Goal: Communication & Community: Ask a question

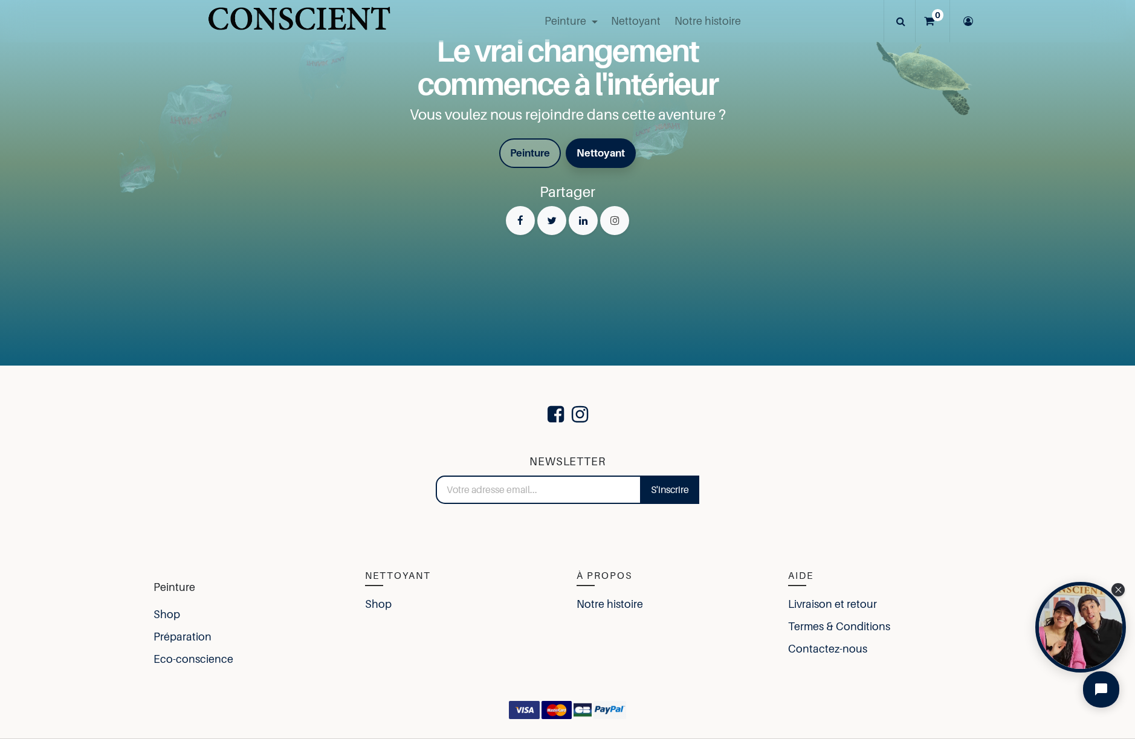
scroll to position [2697, 0]
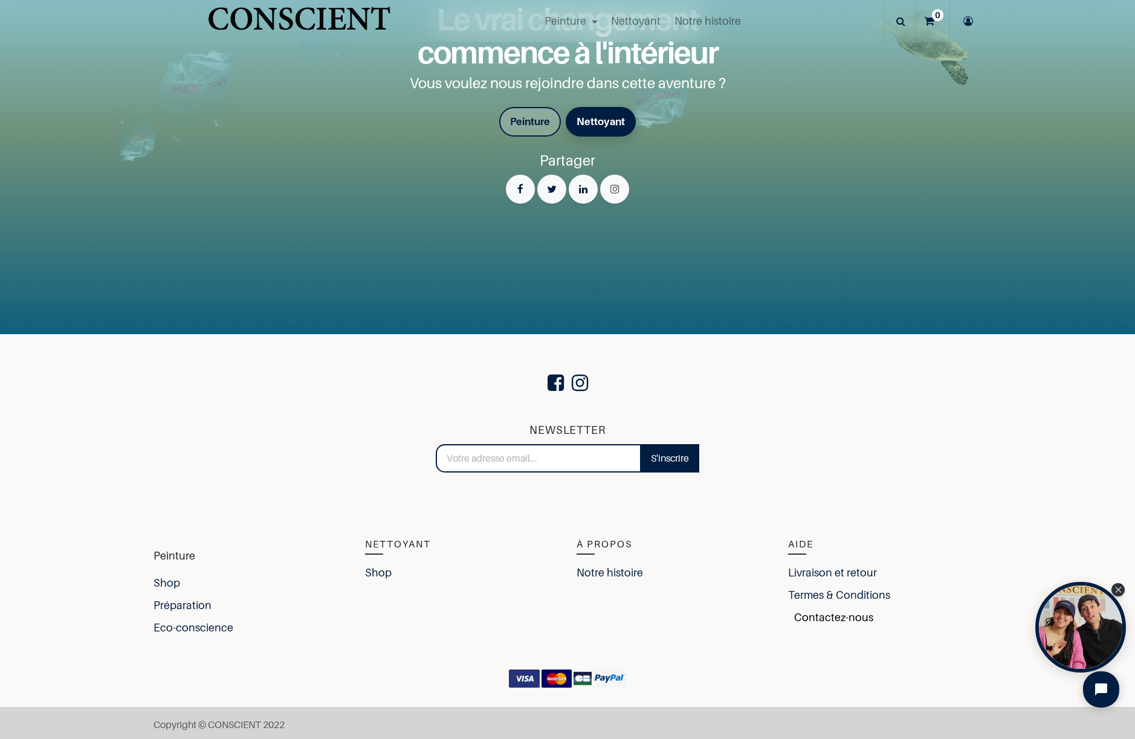
click at [812, 617] on link "Contactez-nous" at bounding box center [830, 617] width 85 height 16
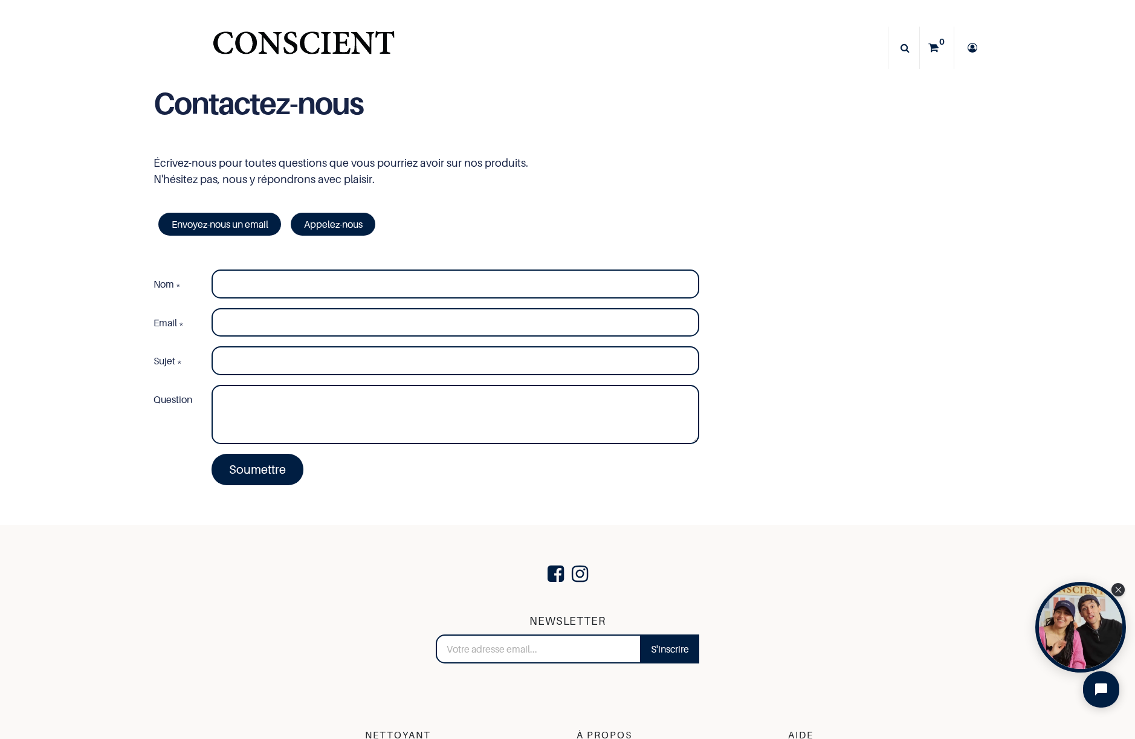
type input "[PERSON_NAME]"
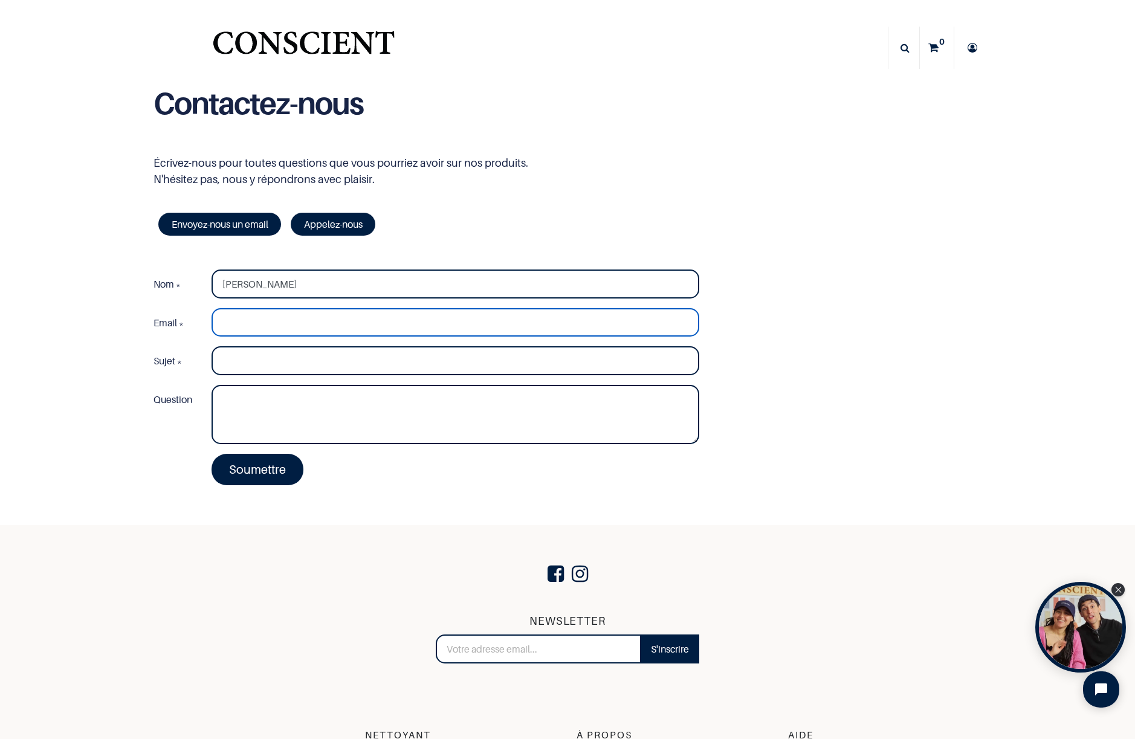
click at [244, 325] on input "Email *" at bounding box center [456, 322] width 488 height 29
click at [253, 322] on input "Email *" at bounding box center [456, 322] width 488 height 29
type input "[EMAIL_ADDRESS][DOMAIN_NAME]"
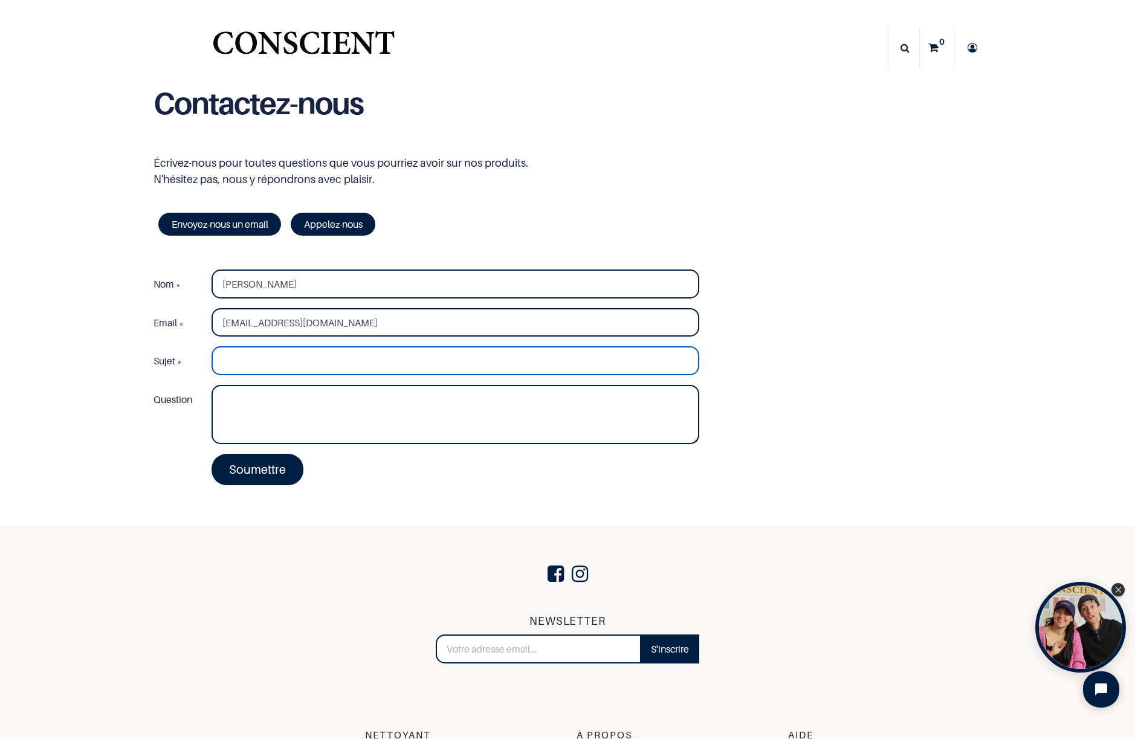
click at [247, 366] on input "Sujet *" at bounding box center [456, 360] width 488 height 29
type input "Demande de partenariat"
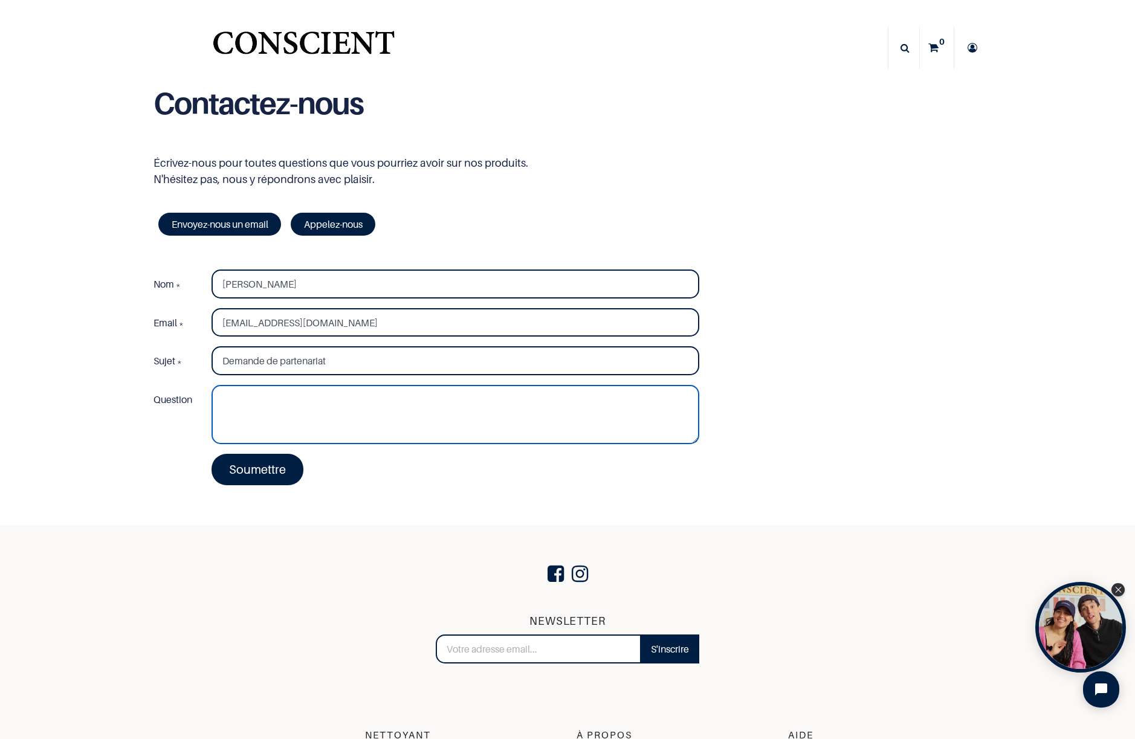
click at [265, 406] on textarea "Question" at bounding box center [456, 414] width 488 height 59
paste textarea "Hello, Intéressé par un partenariat ? LES PROS ONT DU TALENT ! Je publie réguli…"
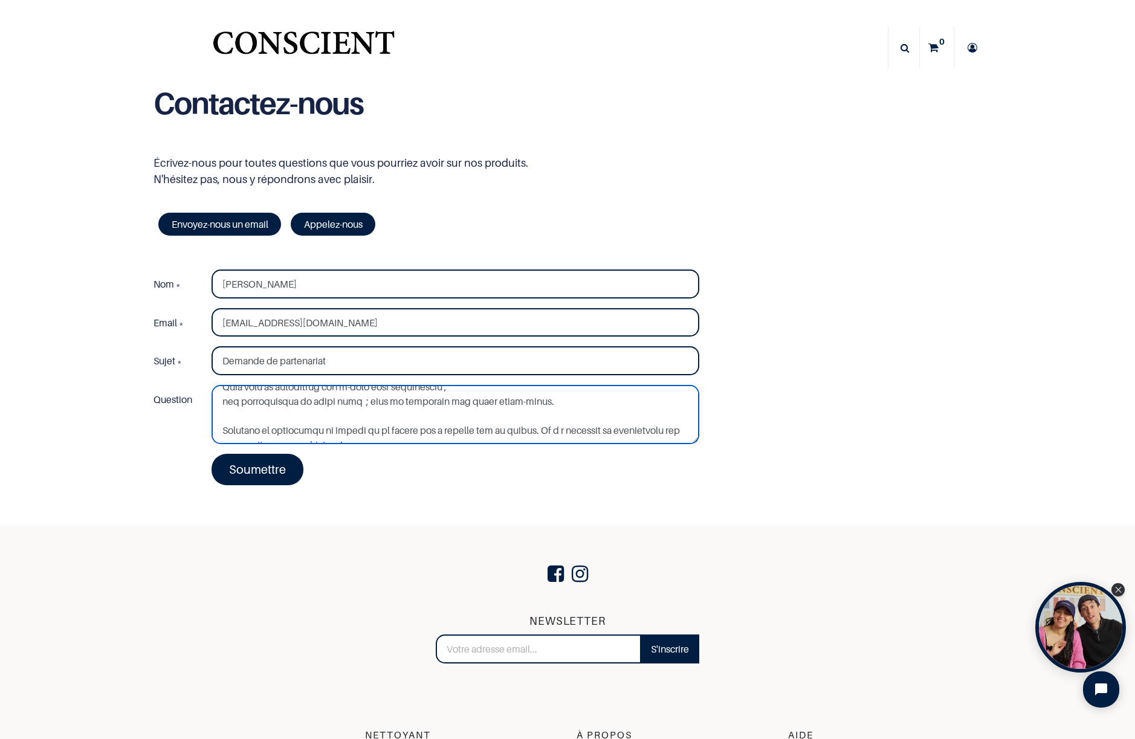
scroll to position [601, 0]
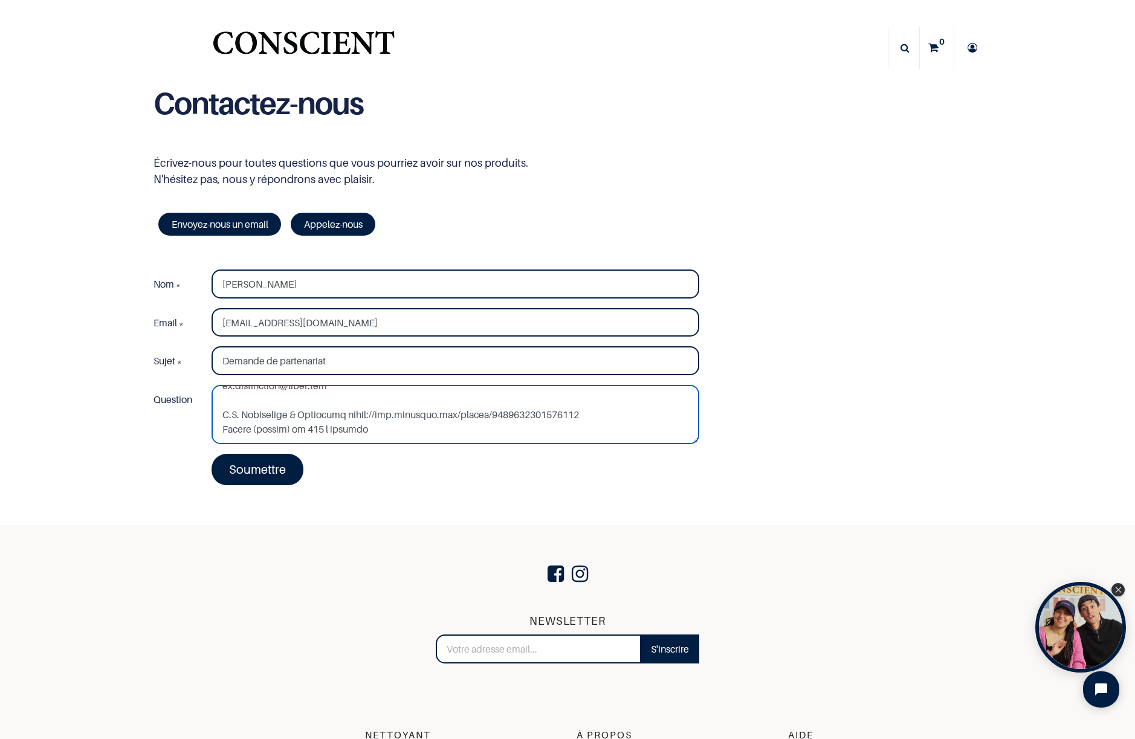
type textarea "Hello, Intéressé par un partenariat ? LES PROS ONT DU TALENT ! Je publie réguli…"
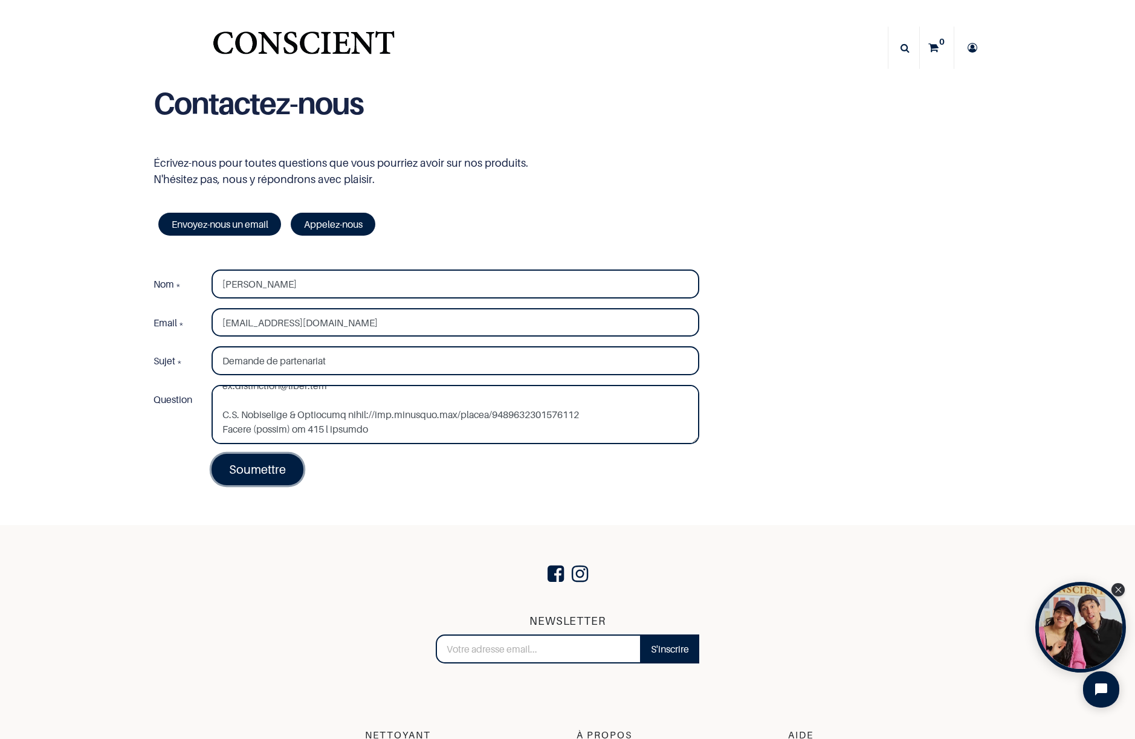
click at [252, 473] on link "Soumettre" at bounding box center [258, 469] width 92 height 31
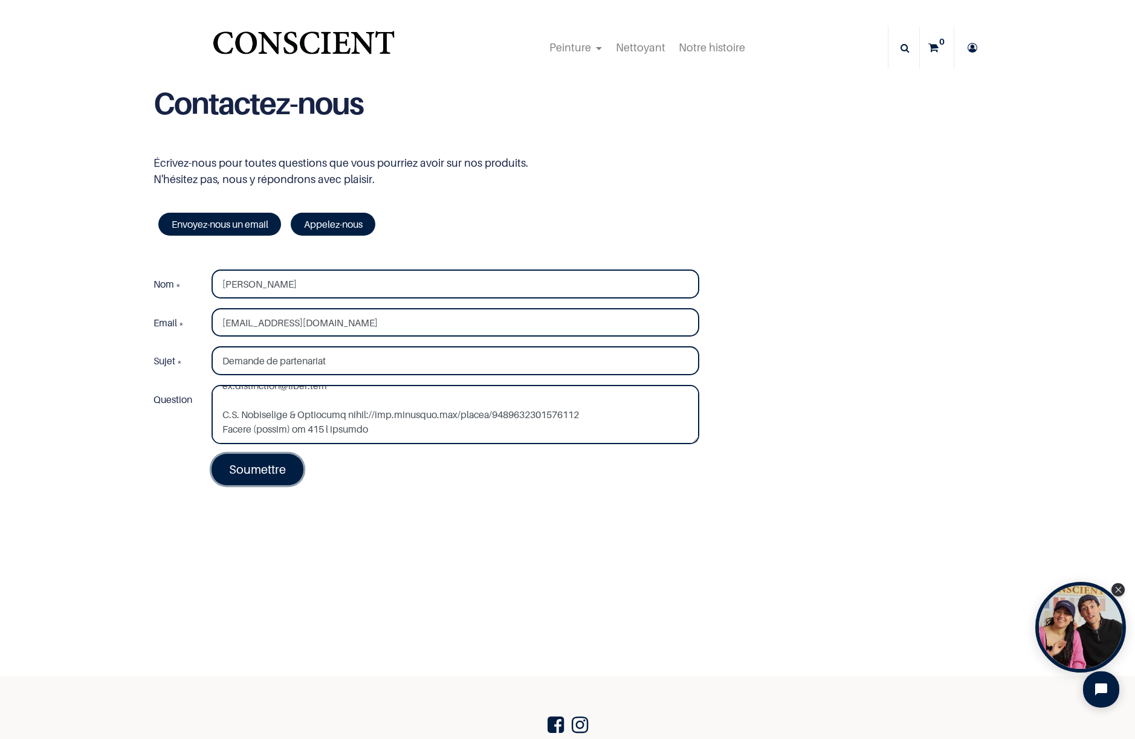
click at [259, 467] on link "Soumettre" at bounding box center [258, 469] width 92 height 31
